Goal: Transaction & Acquisition: Purchase product/service

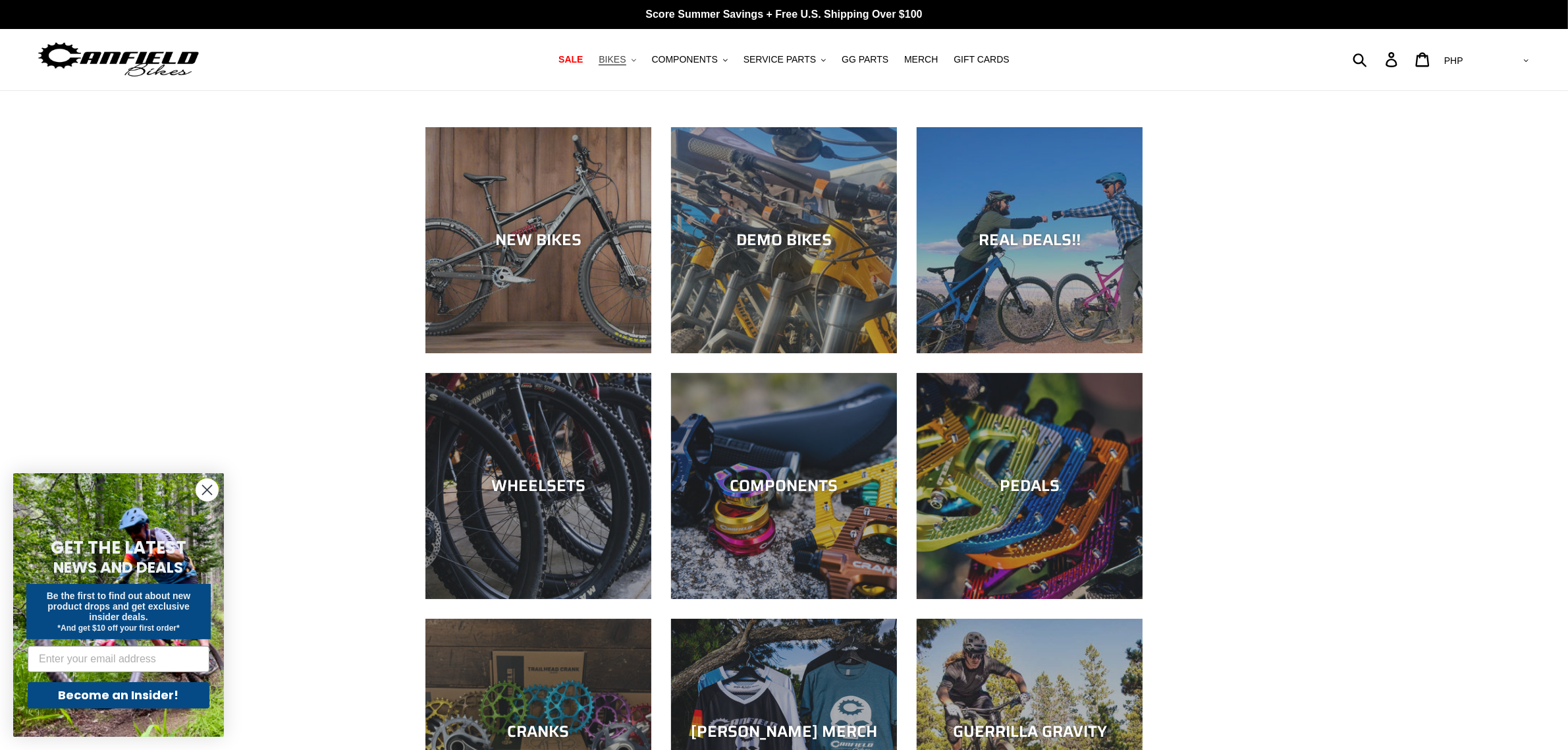
click at [626, 56] on span "BIKES" at bounding box center [612, 59] width 27 height 11
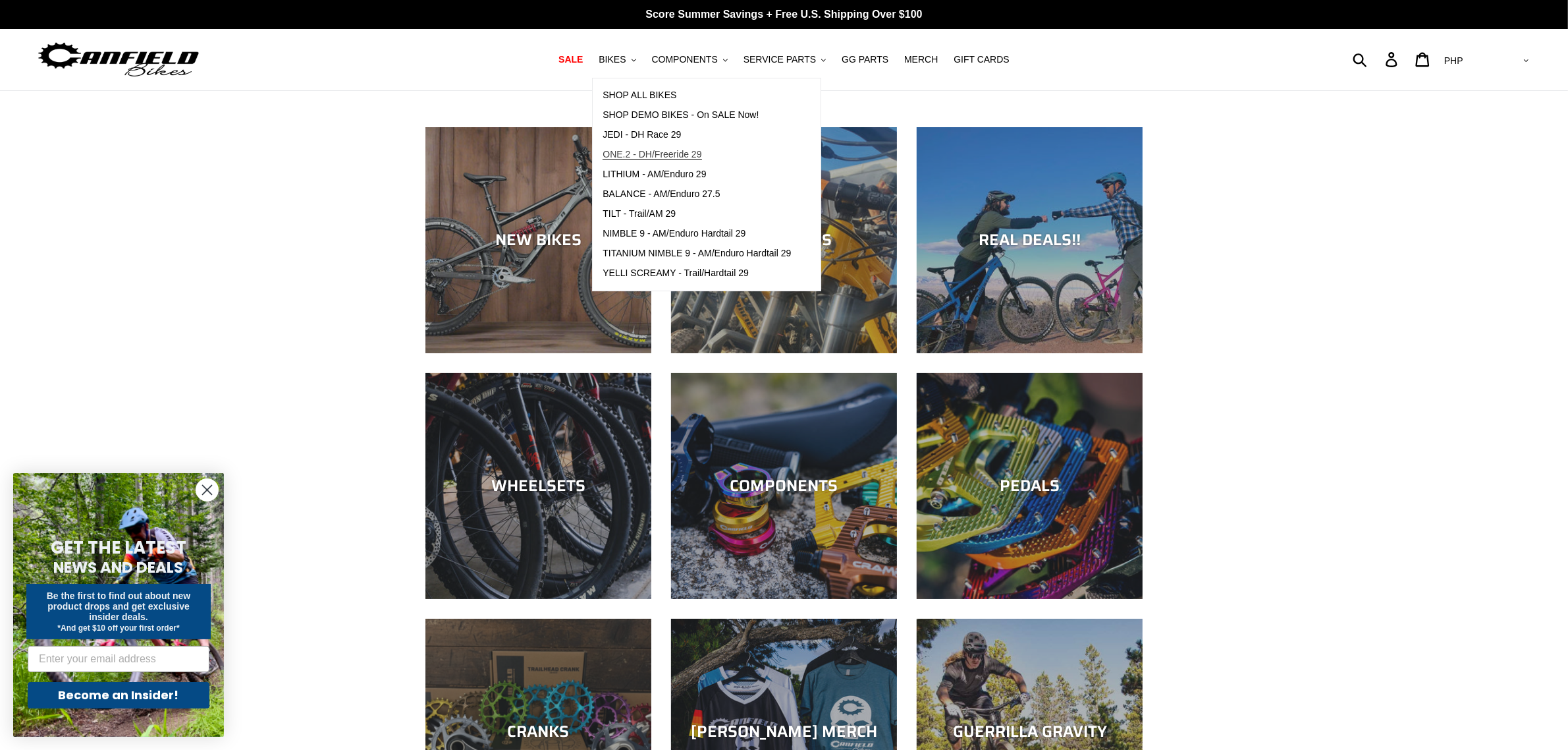
click at [673, 156] on span "ONE.2 - DH/Freeride 29" at bounding box center [652, 154] width 98 height 11
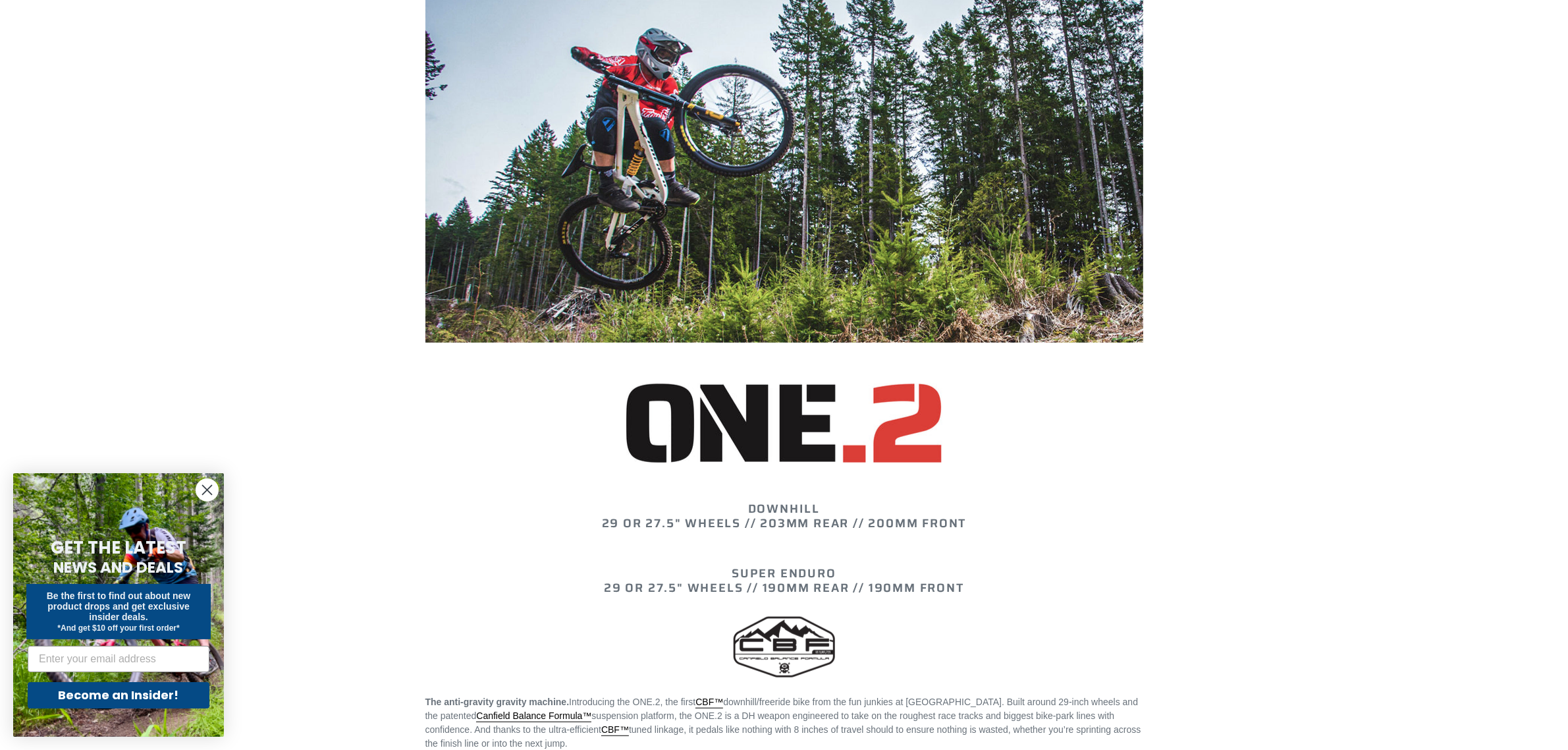
scroll to position [989, 0]
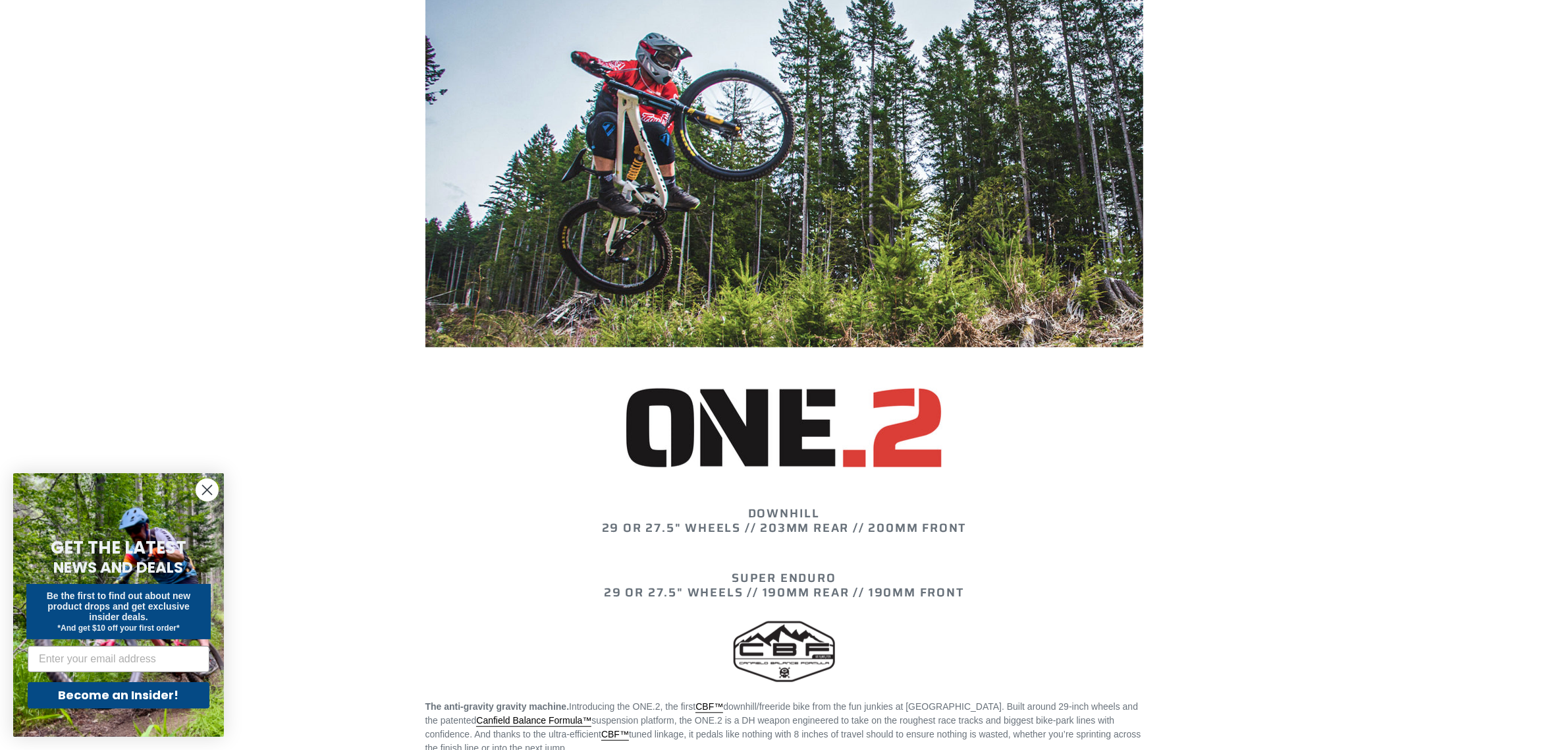
click at [679, 400] on img at bounding box center [785, 427] width 316 height 80
click at [708, 679] on div at bounding box center [784, 658] width 718 height 81
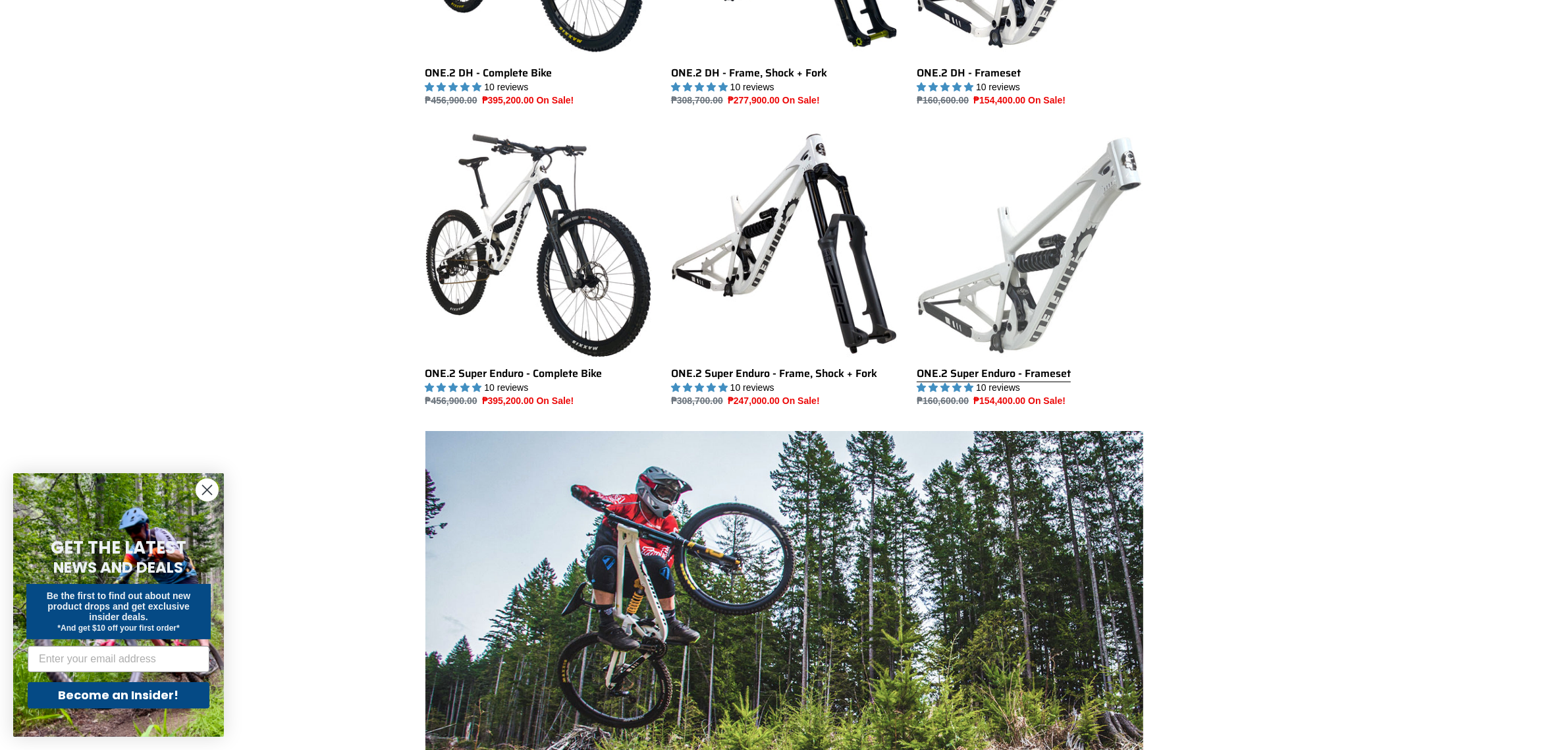
scroll to position [516, 0]
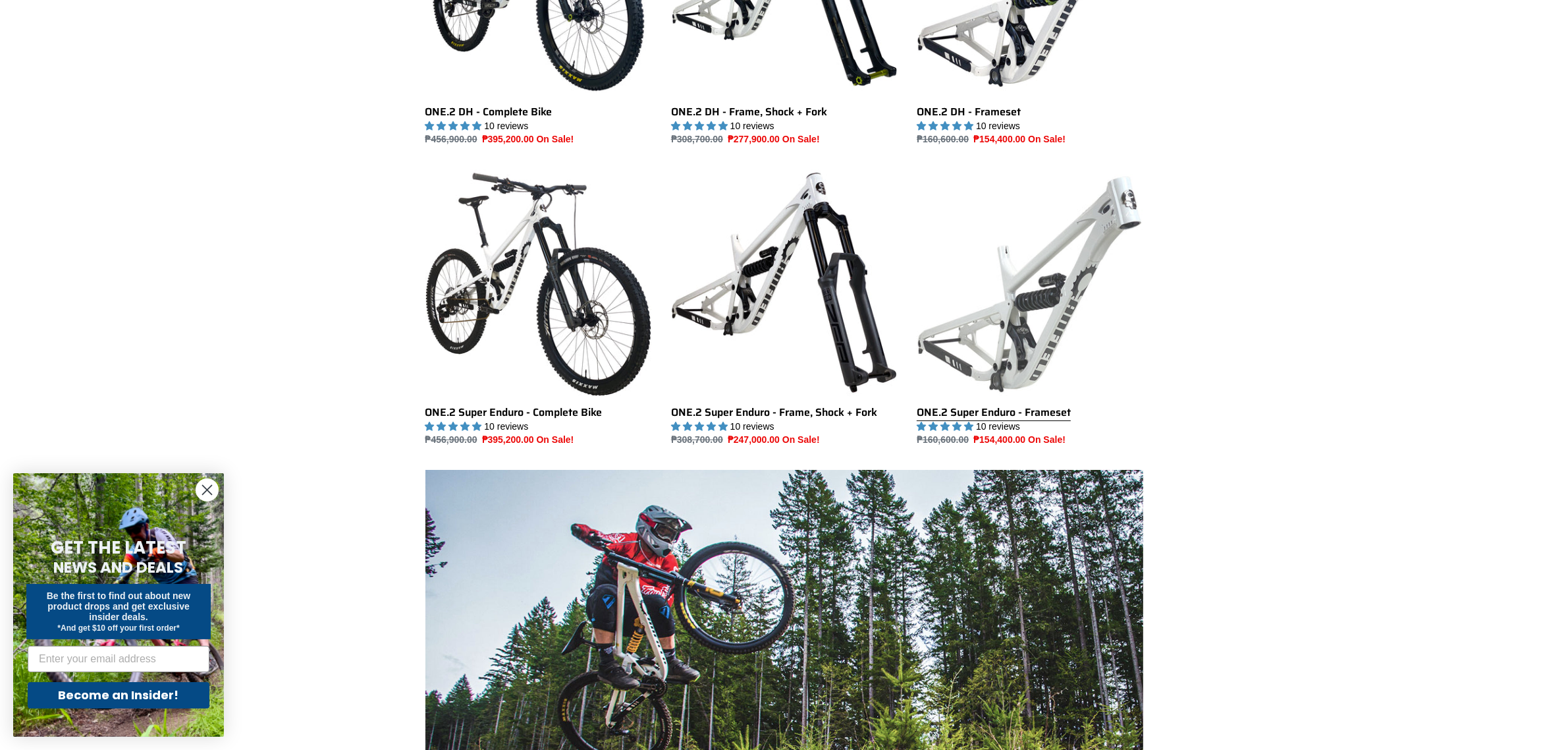
click at [1026, 279] on link "ONE.2 Super Enduro - Frameset" at bounding box center [1029, 308] width 226 height 278
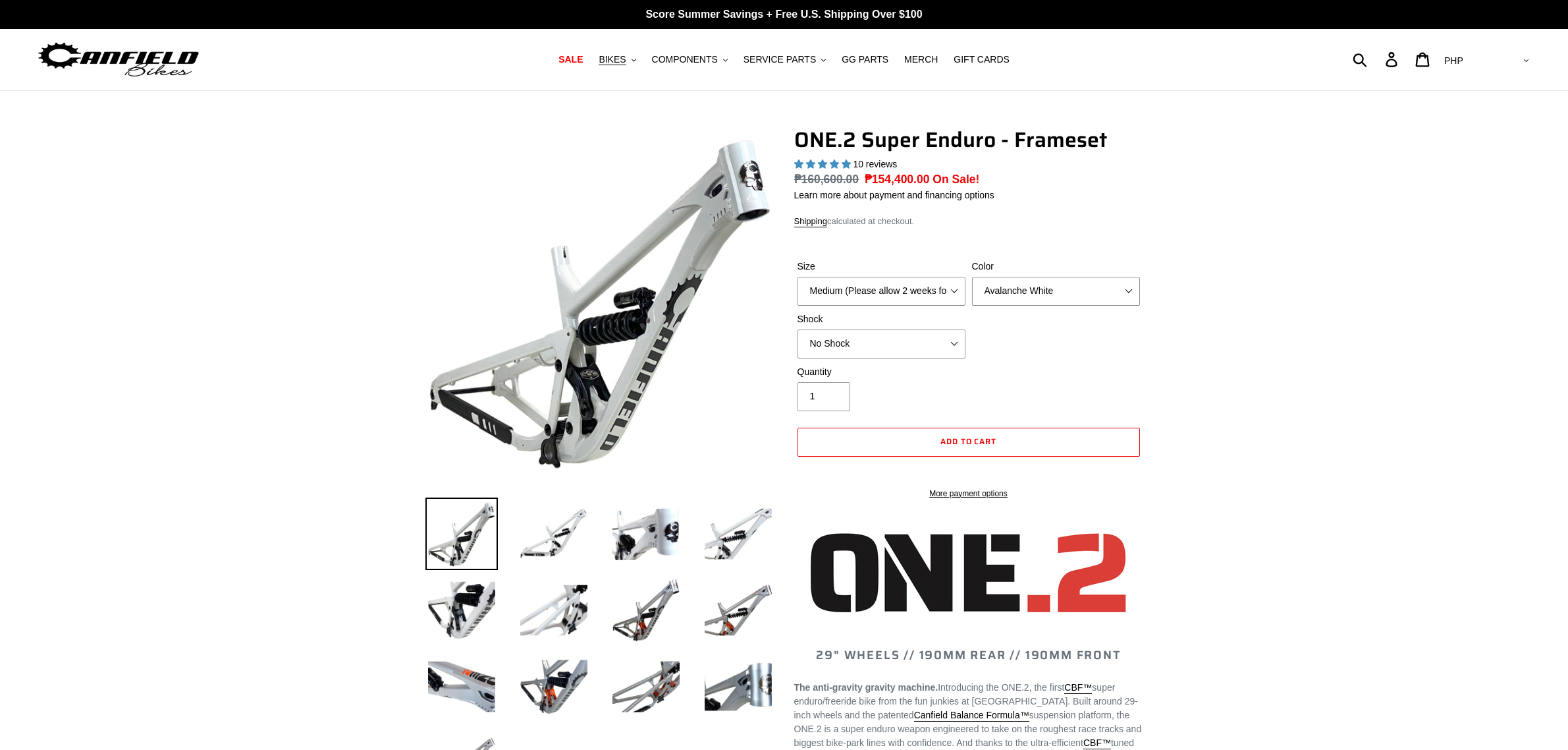
select select "highest-rating"
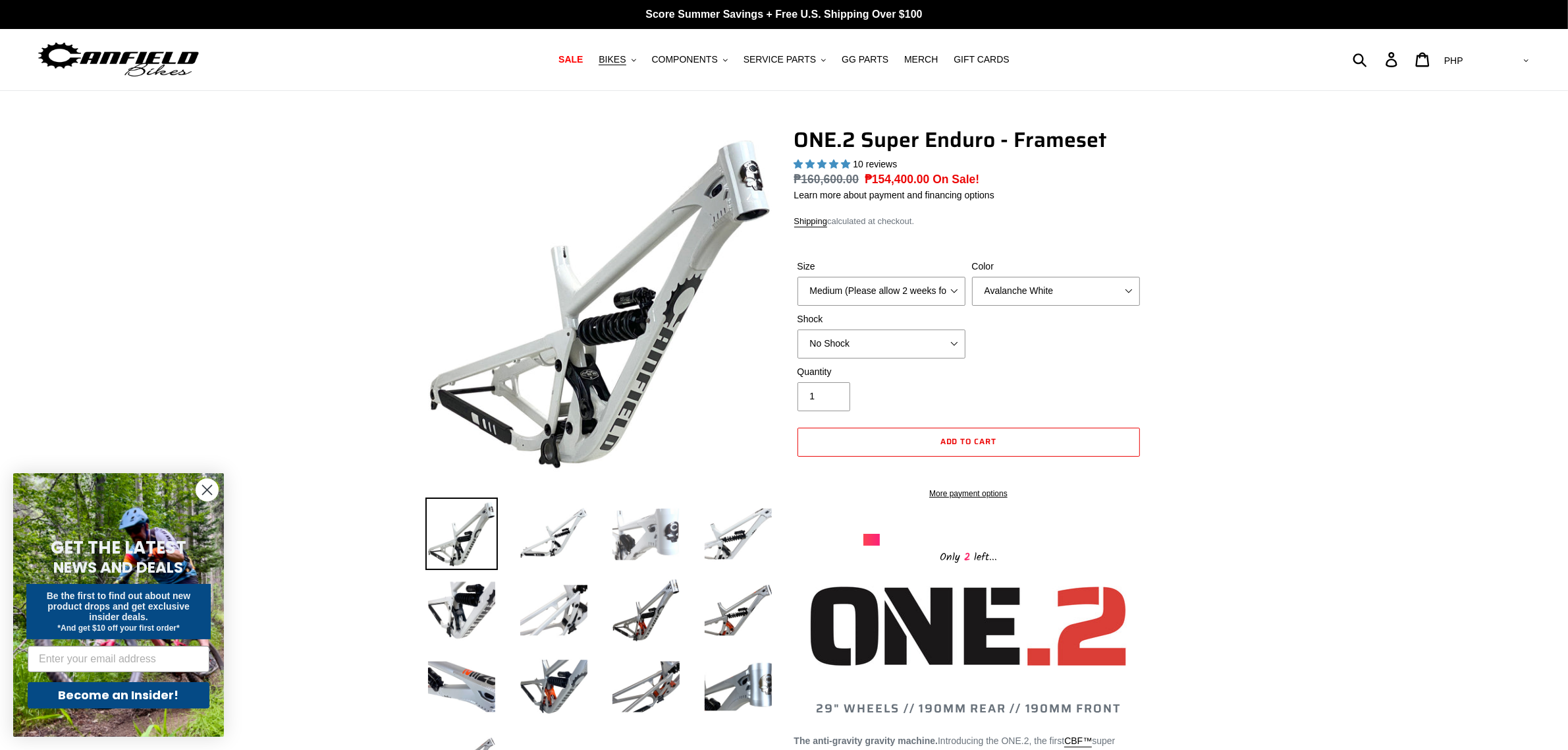
click at [667, 540] on img at bounding box center [646, 534] width 72 height 72
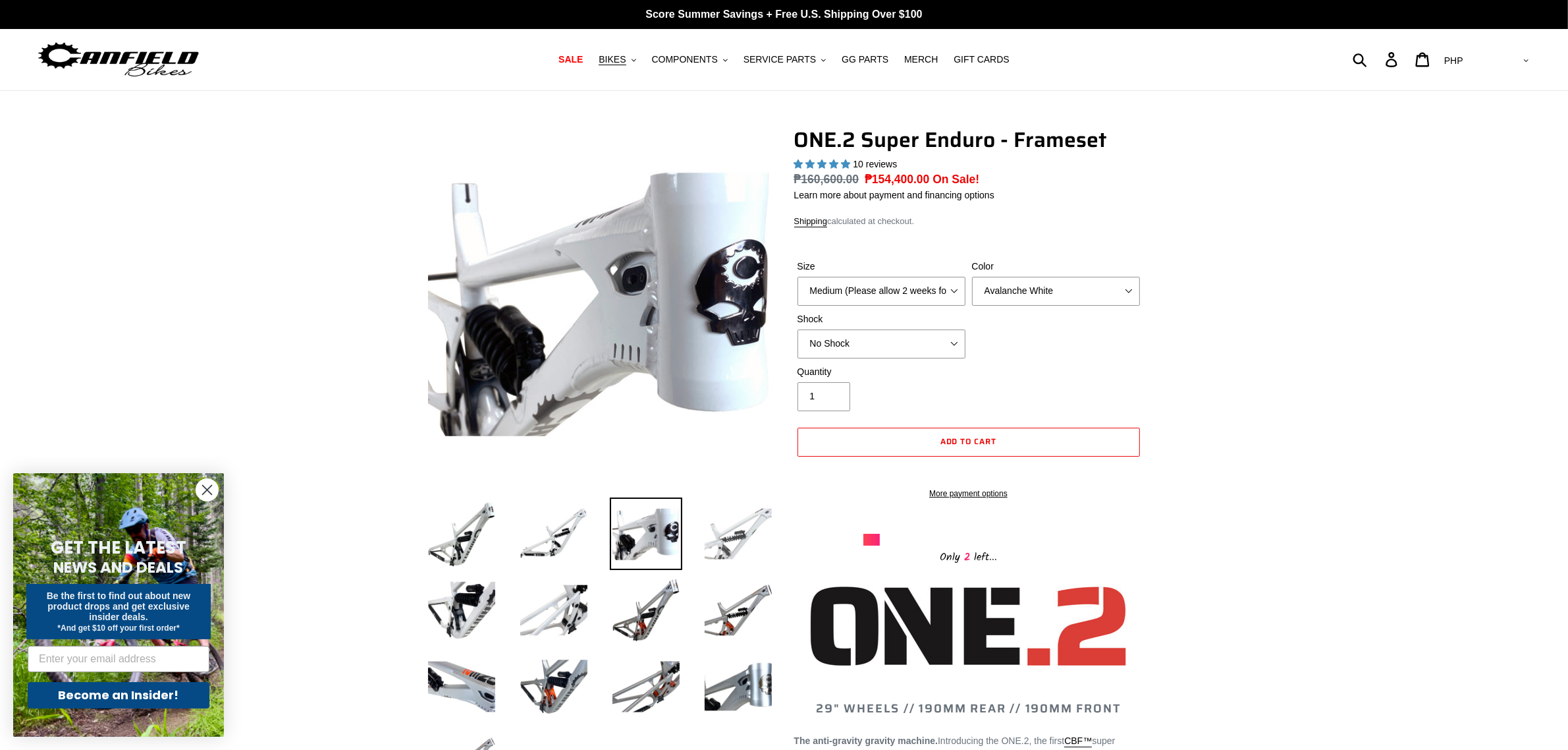
click at [739, 536] on img at bounding box center [738, 534] width 72 height 72
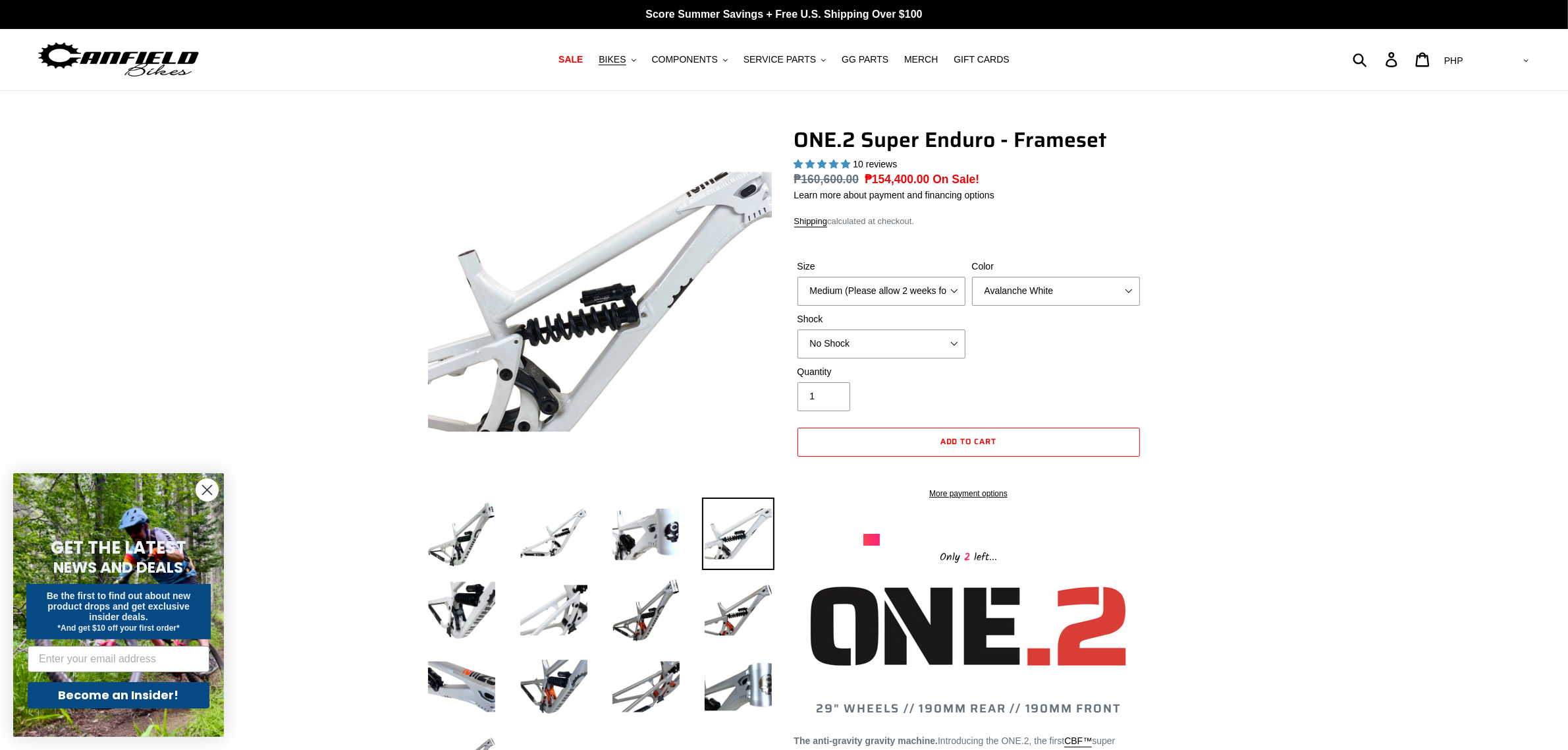
click at [595, 622] on li at bounding box center [636, 613] width 92 height 76
click at [468, 594] on img at bounding box center [461, 610] width 72 height 72
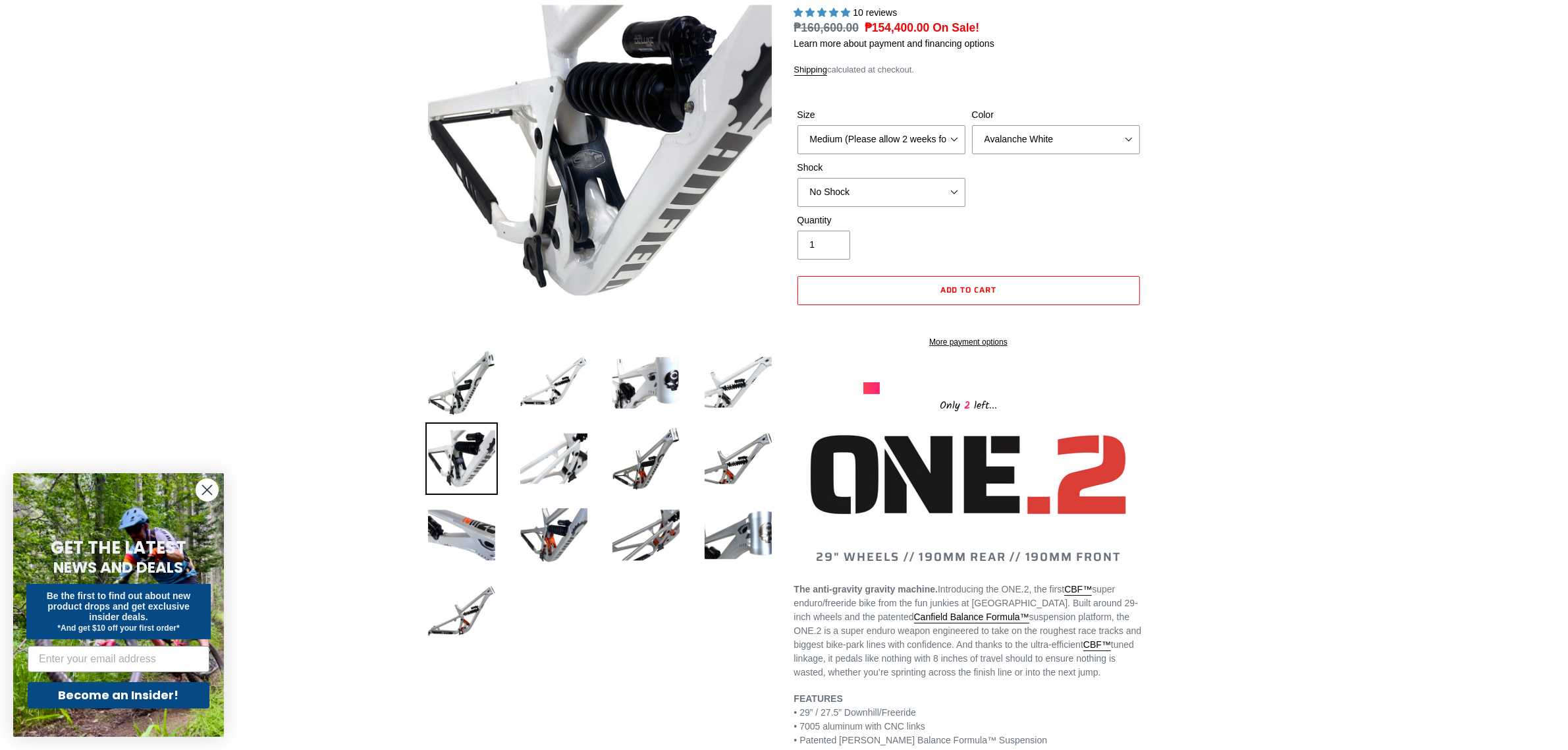
scroll to position [330, 0]
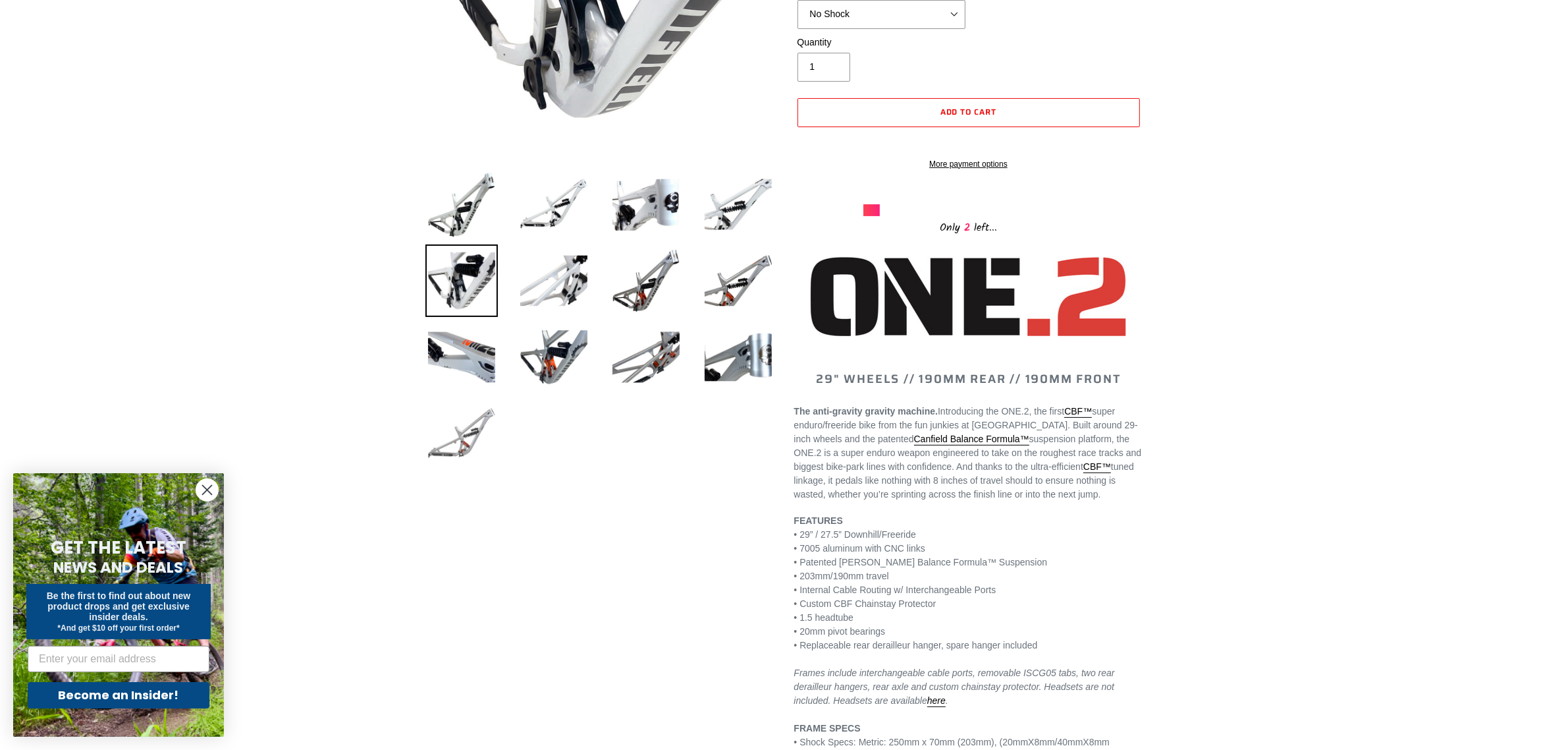
click at [473, 431] on img at bounding box center [461, 433] width 72 height 72
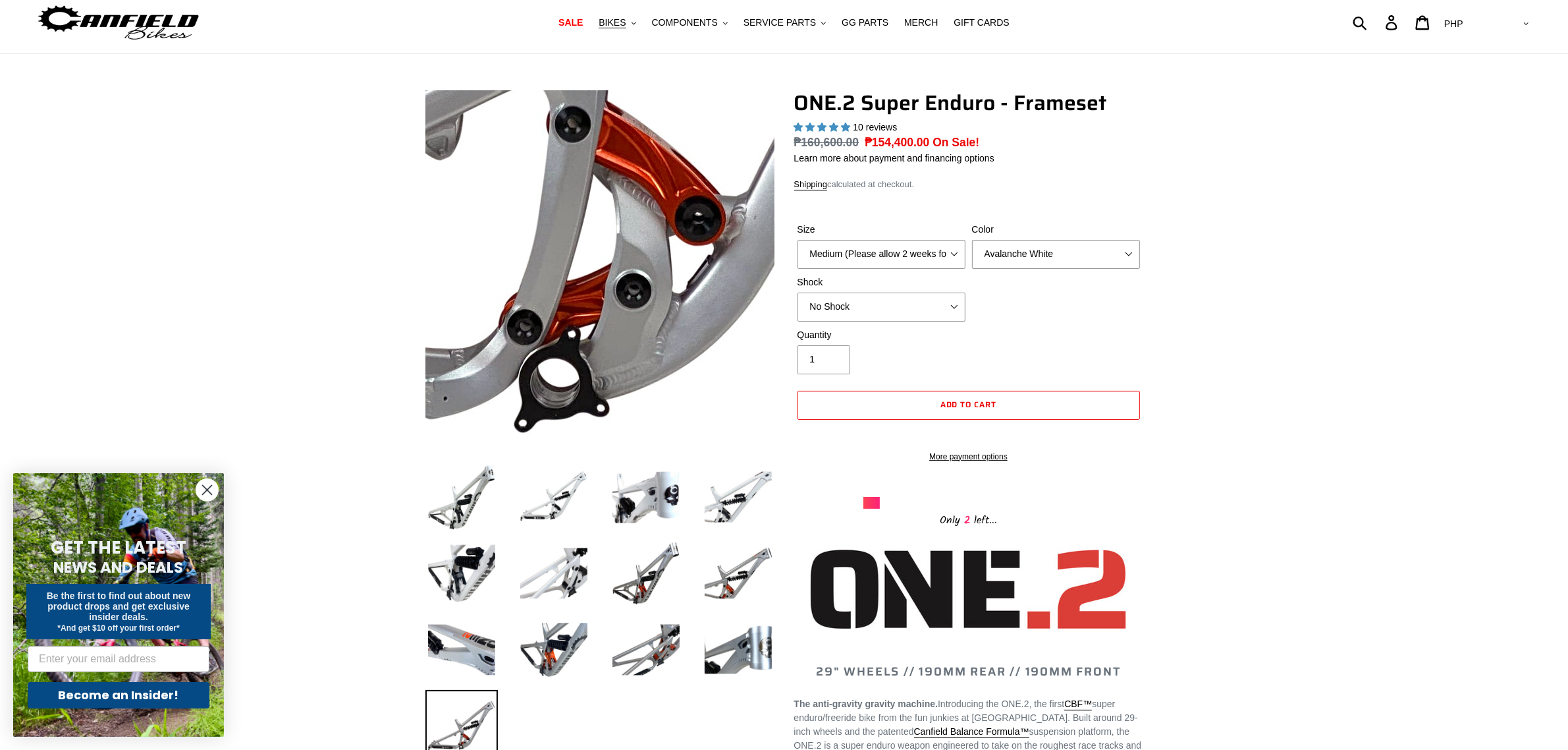
scroll to position [0, 0]
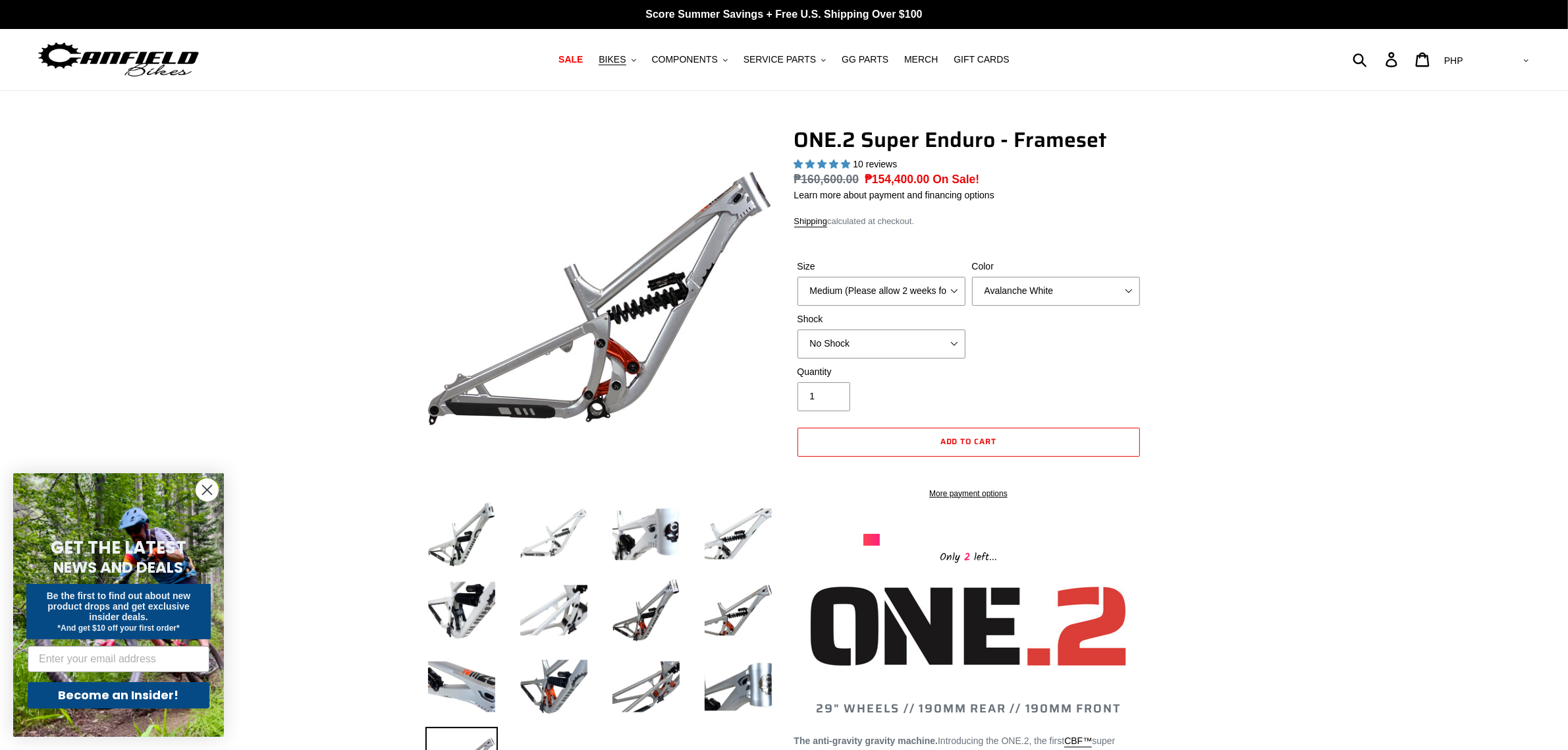
click at [547, 558] on img at bounding box center [553, 534] width 72 height 72
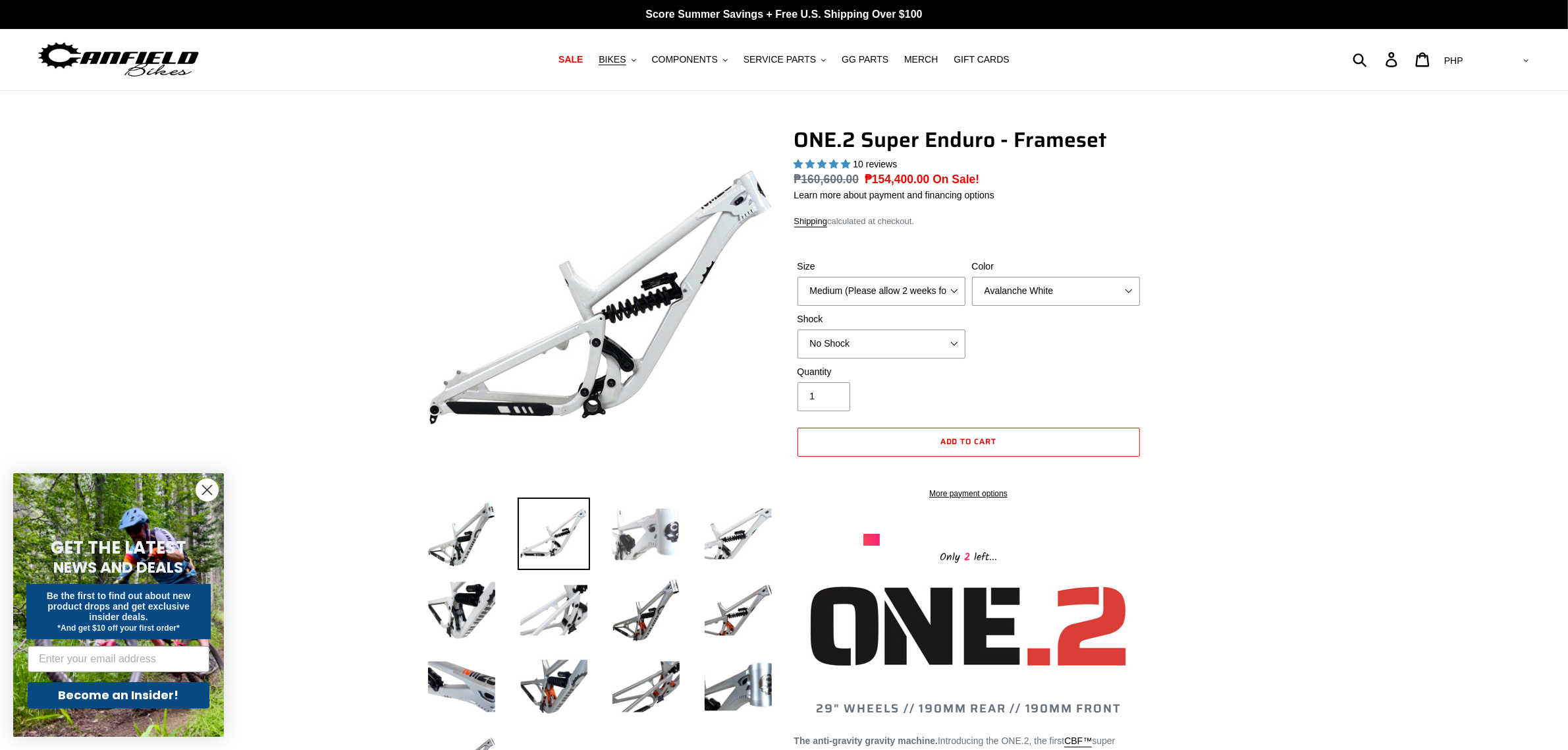
click at [617, 549] on img at bounding box center [646, 534] width 72 height 72
